Goal: Task Accomplishment & Management: Manage account settings

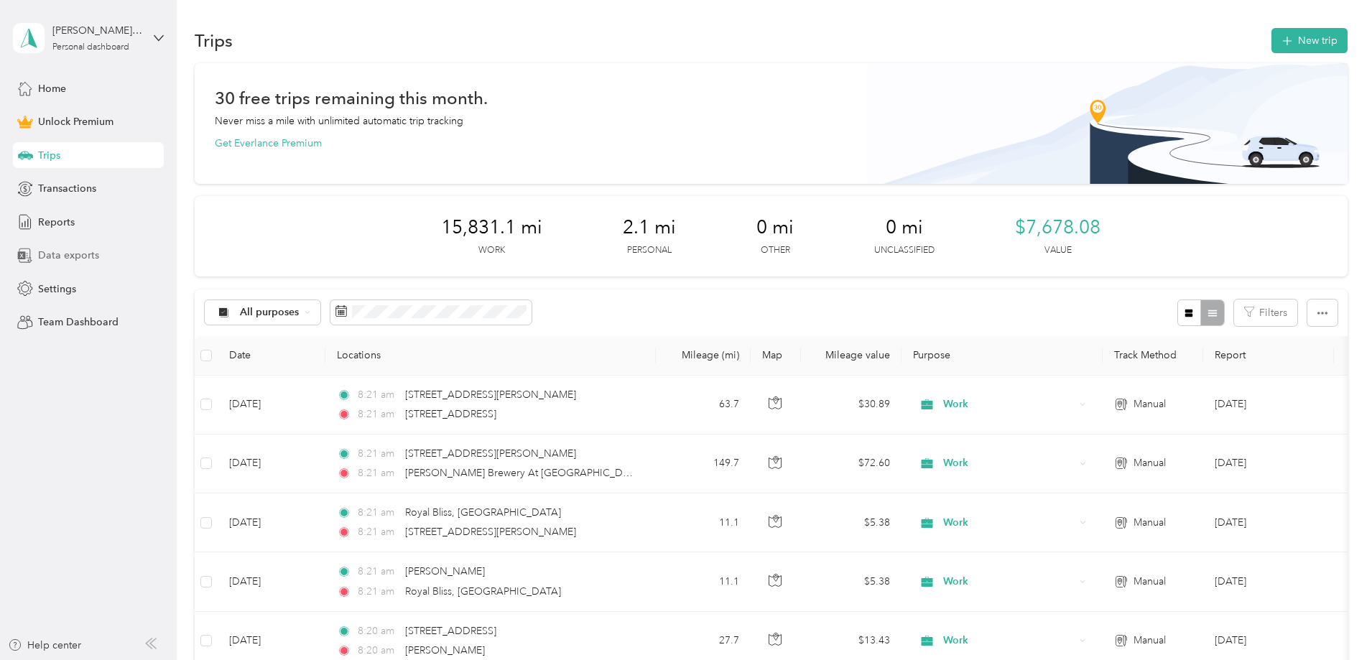
click at [67, 255] on span "Data exports" at bounding box center [68, 255] width 61 height 15
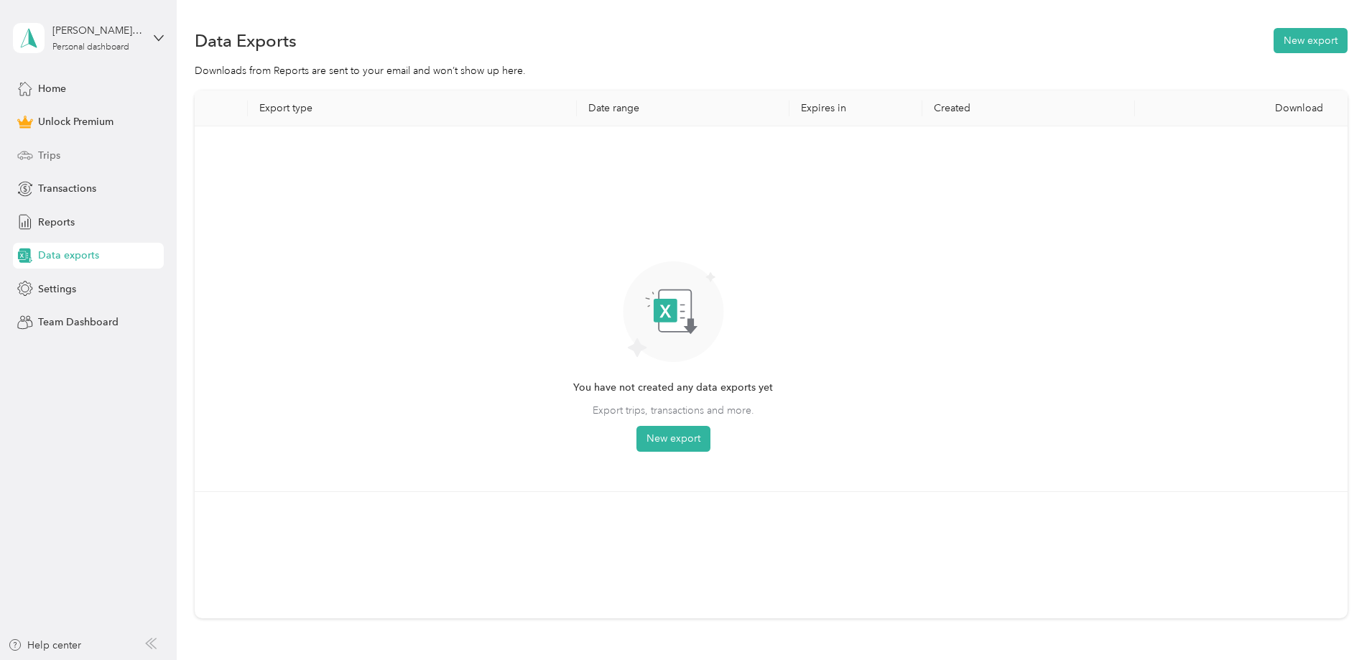
click at [59, 162] on span "Trips" at bounding box center [49, 155] width 22 height 15
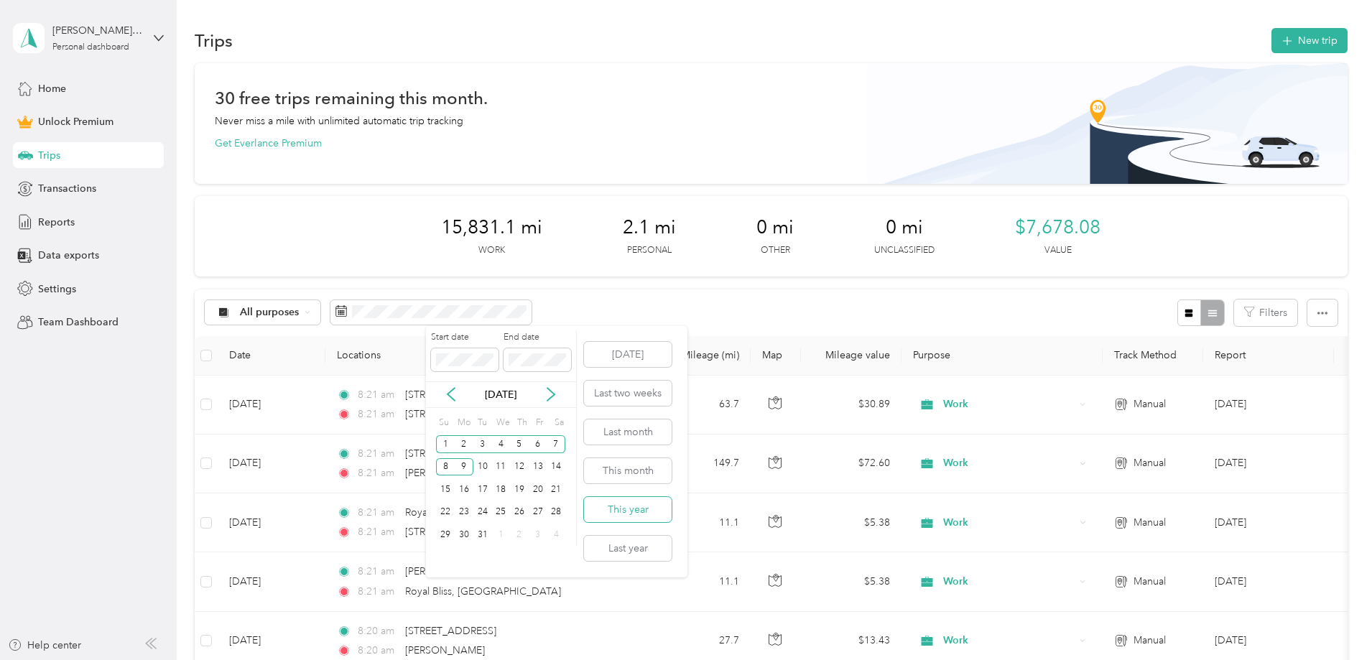
click at [637, 505] on button "This year" at bounding box center [628, 509] width 88 height 25
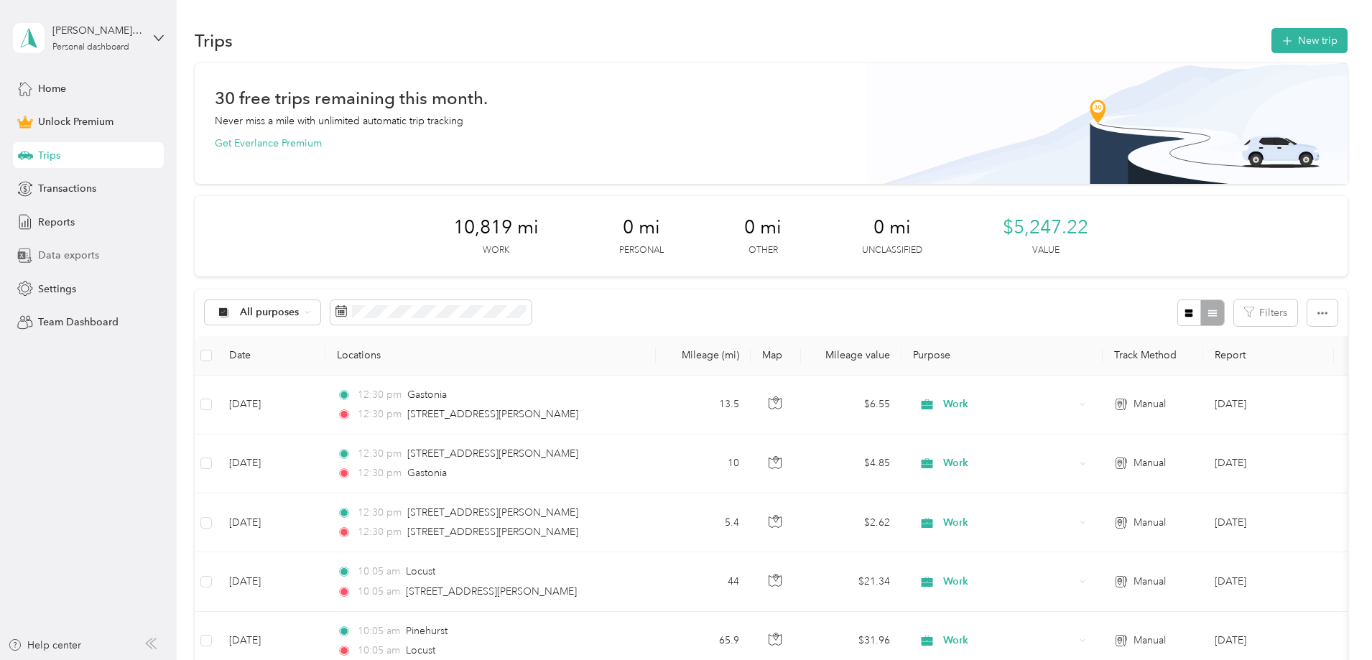
click at [79, 260] on span "Data exports" at bounding box center [68, 255] width 61 height 15
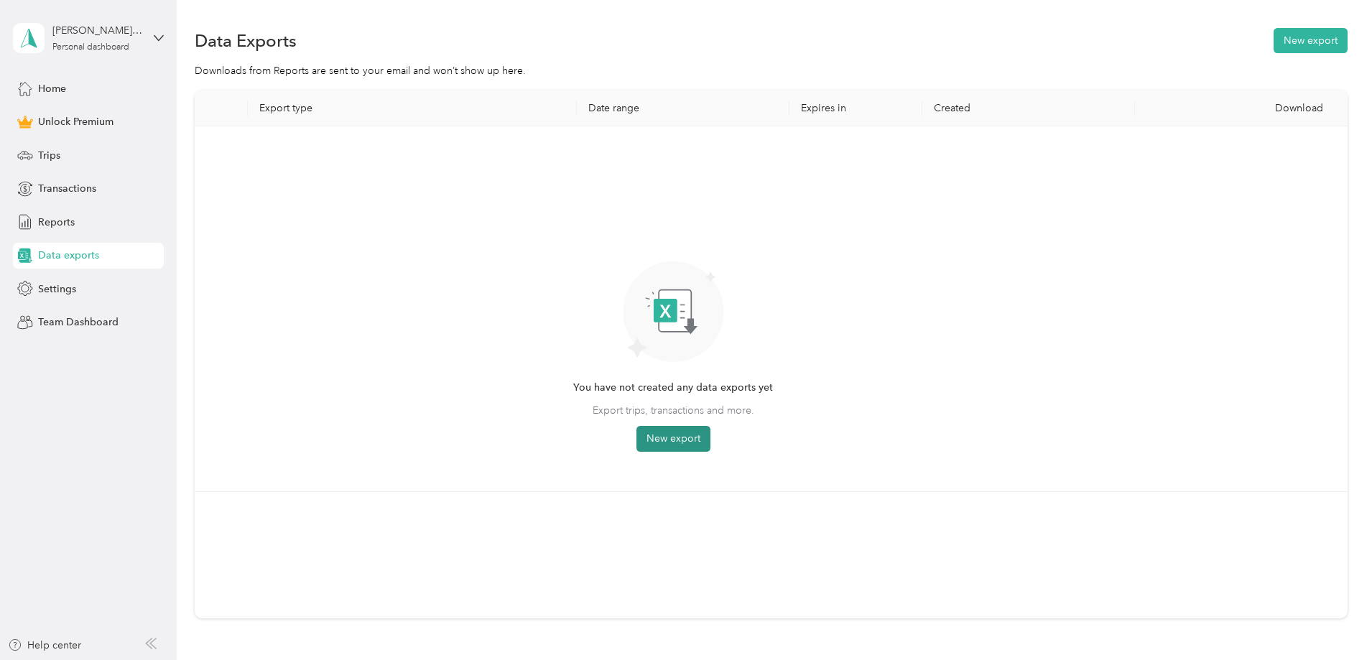
click at [711, 445] on button "New export" at bounding box center [674, 439] width 74 height 26
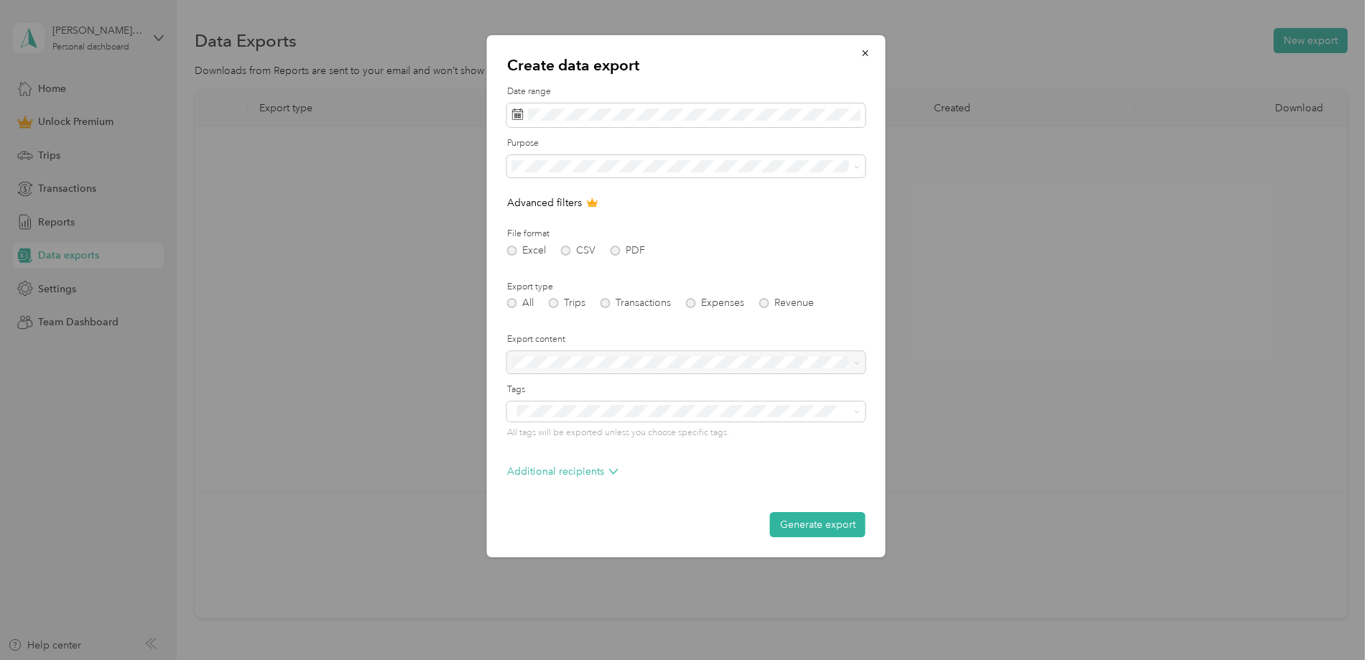
click at [718, 97] on label "Date range" at bounding box center [686, 91] width 359 height 13
click at [717, 106] on span at bounding box center [686, 115] width 359 height 24
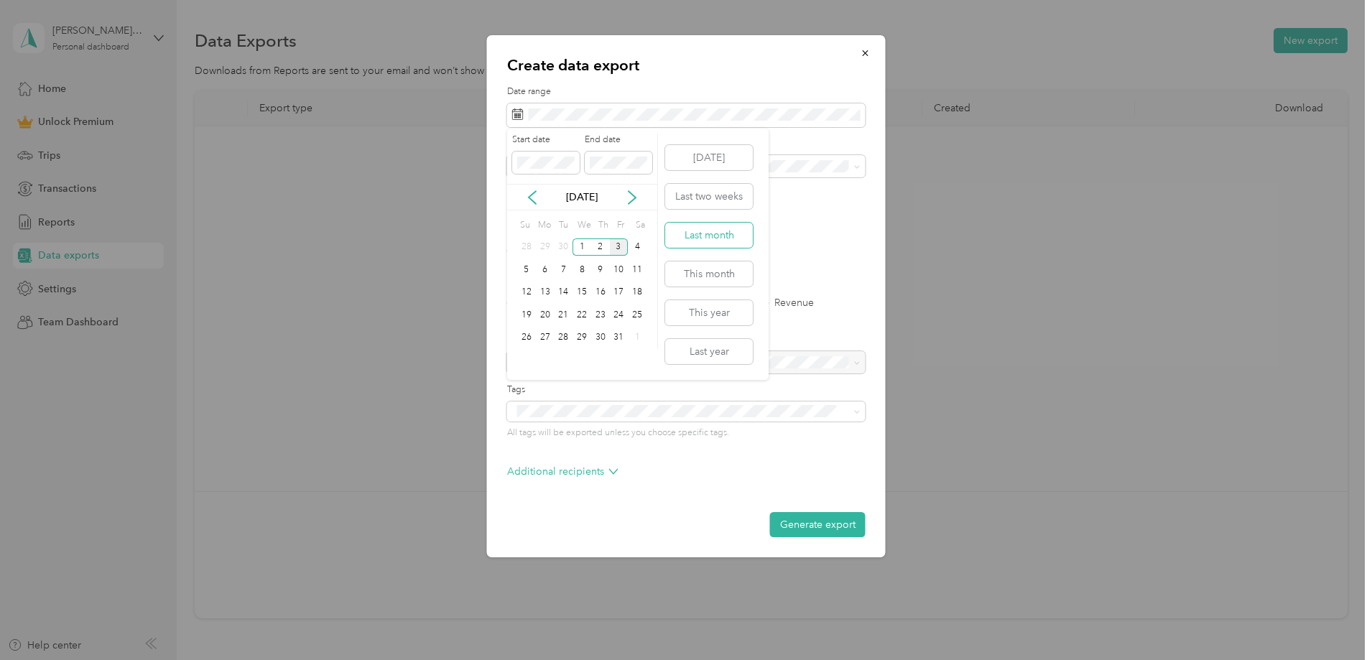
click at [711, 241] on button "Last month" at bounding box center [709, 235] width 88 height 25
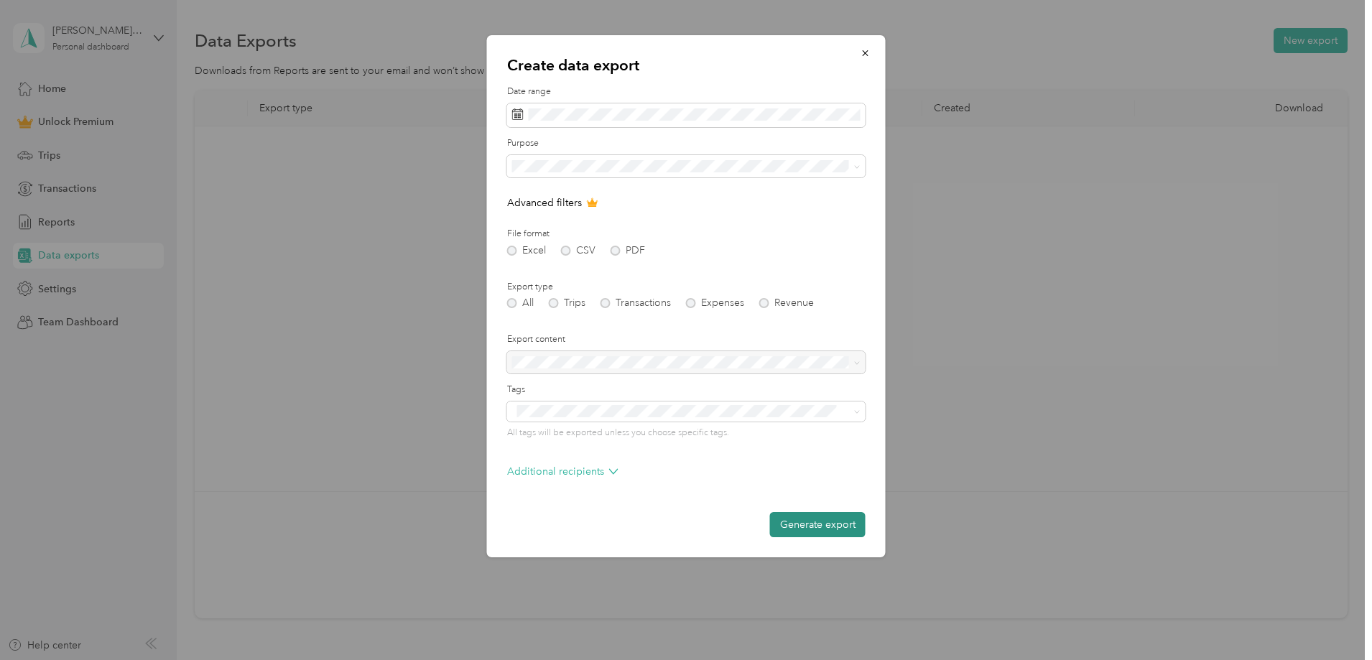
click at [808, 527] on button "Generate export" at bounding box center [818, 524] width 96 height 25
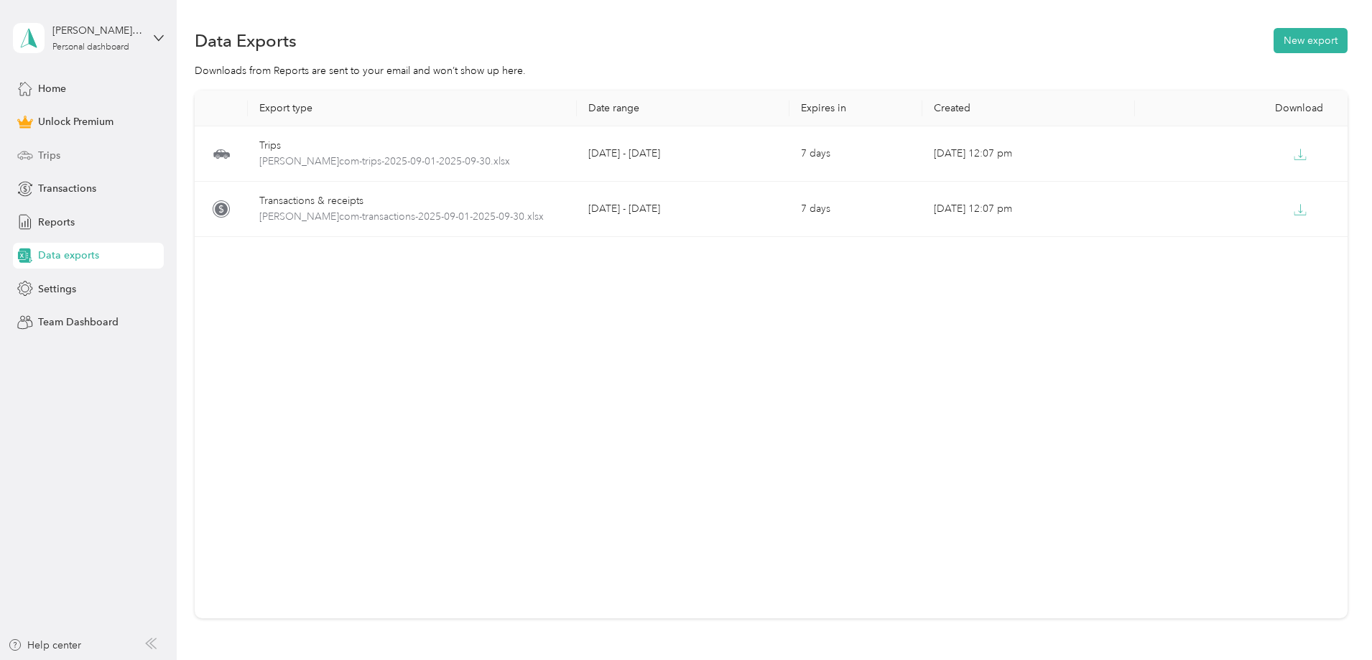
click at [57, 157] on span "Trips" at bounding box center [49, 155] width 22 height 15
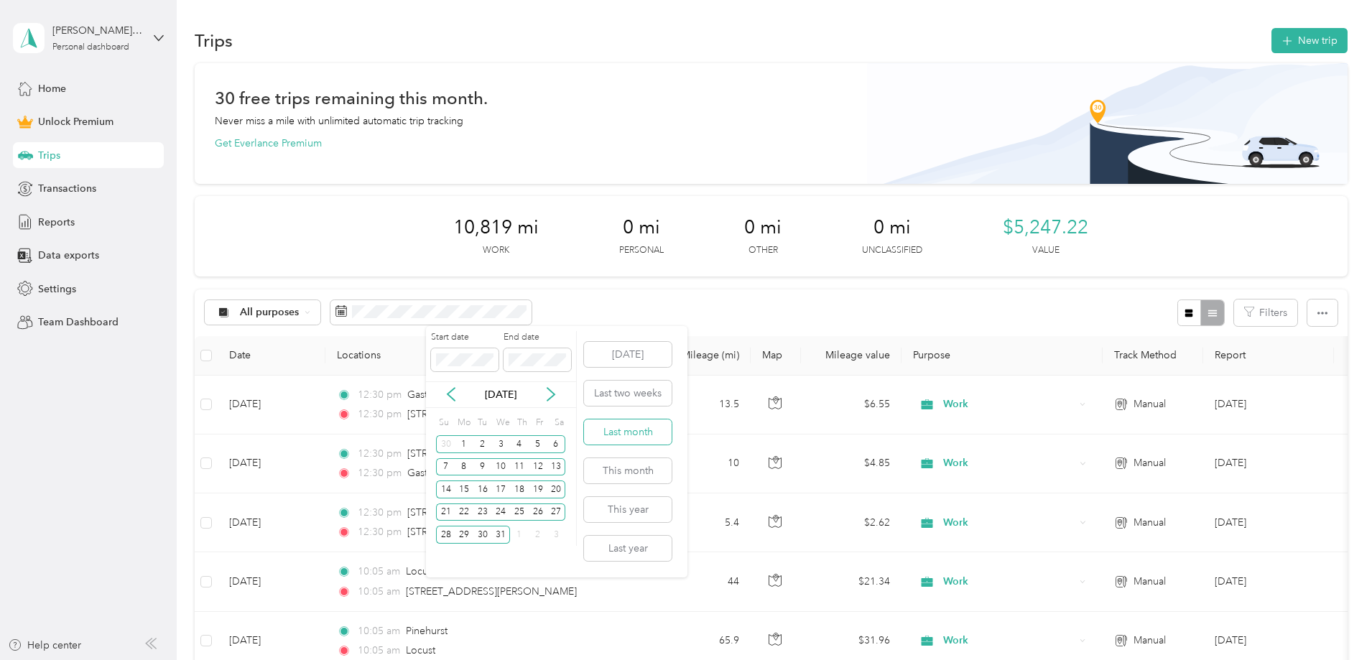
click at [651, 437] on button "Last month" at bounding box center [628, 432] width 88 height 25
